Goal: Information Seeking & Learning: Find specific page/section

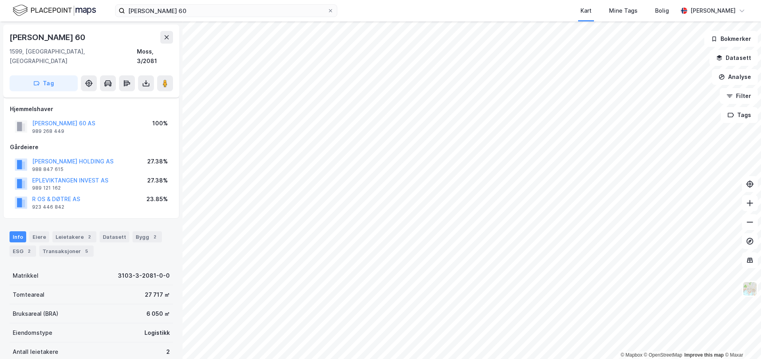
scroll to position [54, 0]
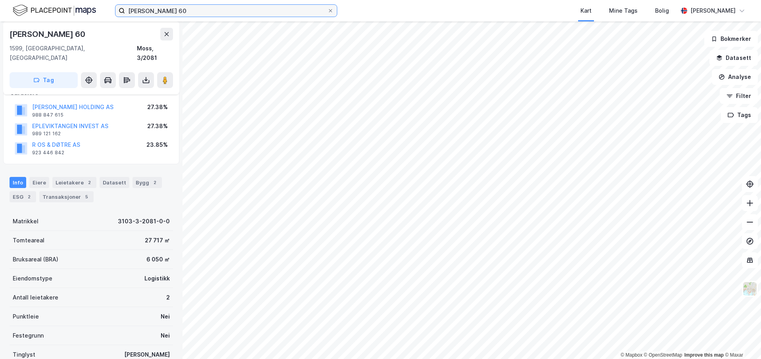
click at [208, 16] on input "[PERSON_NAME] 60" at bounding box center [226, 11] width 202 height 12
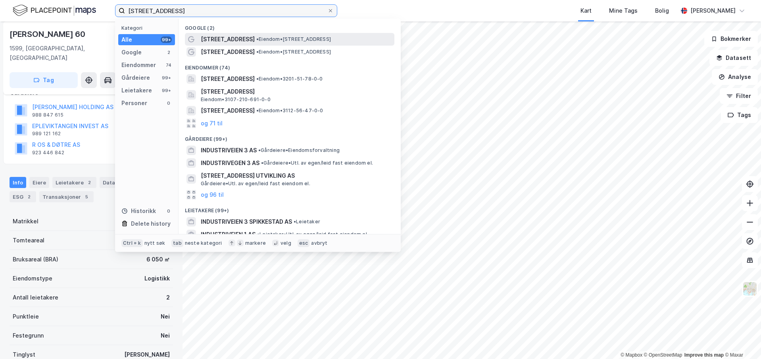
type input "[STREET_ADDRESS]"
click at [227, 40] on span "[STREET_ADDRESS]" at bounding box center [228, 40] width 54 height 10
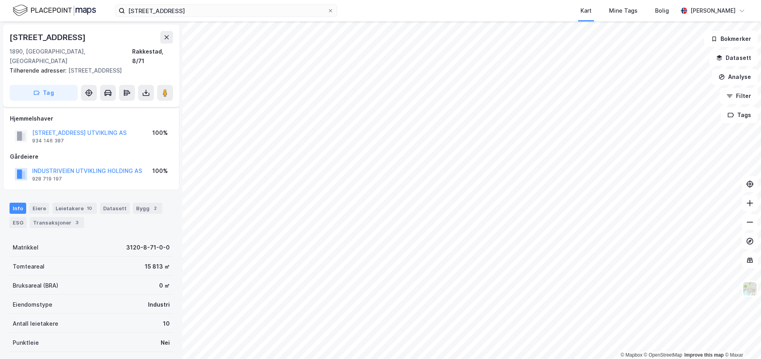
scroll to position [54, 0]
